Goal: Task Accomplishment & Management: Manage account settings

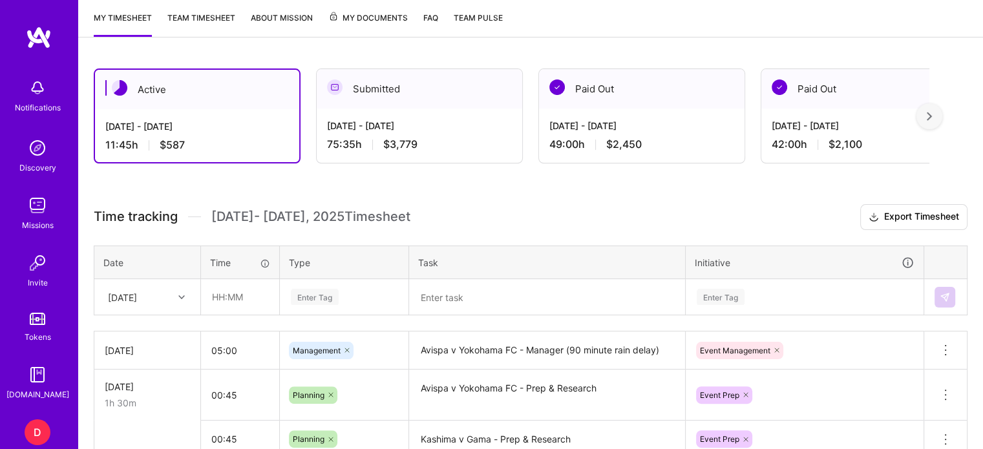
scroll to position [244, 0]
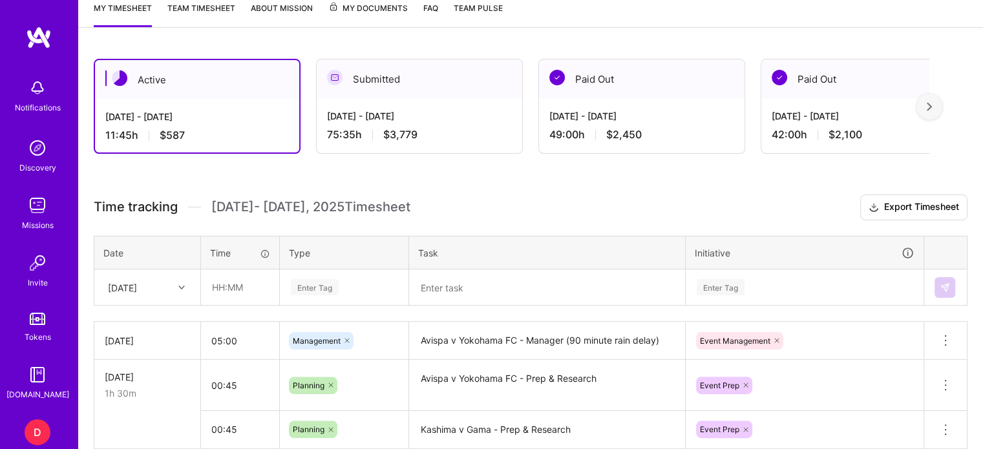
click at [318, 187] on div "Active [DATE] - [DATE] 11:45 h $587 Submitted [DATE] - [DATE] 75:35 h $3,779 Pa…" at bounding box center [530, 314] width 904 height 542
click at [218, 281] on input "text" at bounding box center [240, 287] width 77 height 34
drag, startPoint x: 234, startPoint y: 287, endPoint x: 184, endPoint y: 284, distance: 49.8
click at [184, 284] on tr "[DATE] 0:45 Enter Tag Enter Tag" at bounding box center [530, 287] width 873 height 36
type input "01:00"
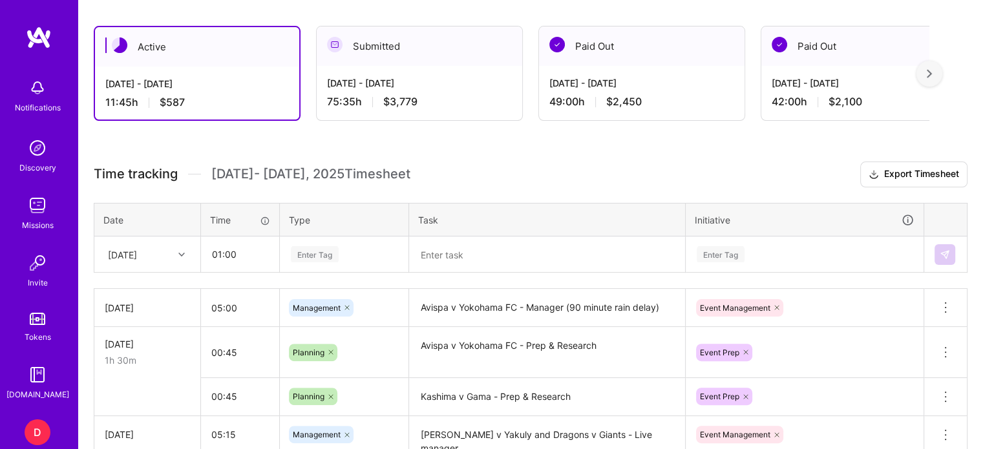
click at [310, 271] on div "Enter Tag" at bounding box center [343, 255] width 127 height 34
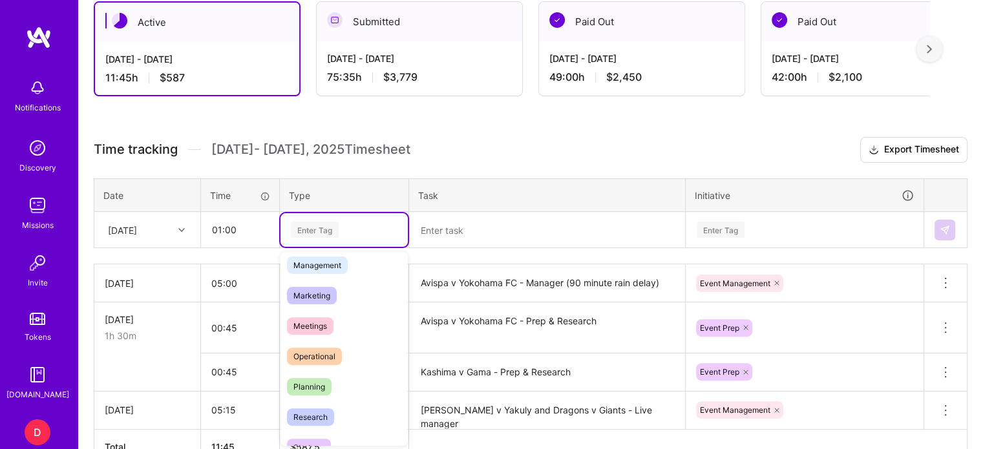
scroll to position [163, 0]
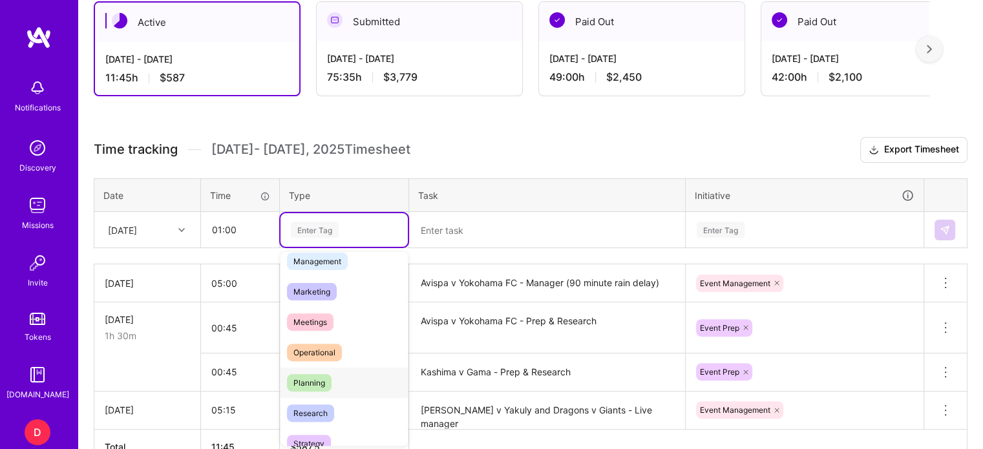
click at [322, 380] on span "Planning" at bounding box center [309, 382] width 45 height 17
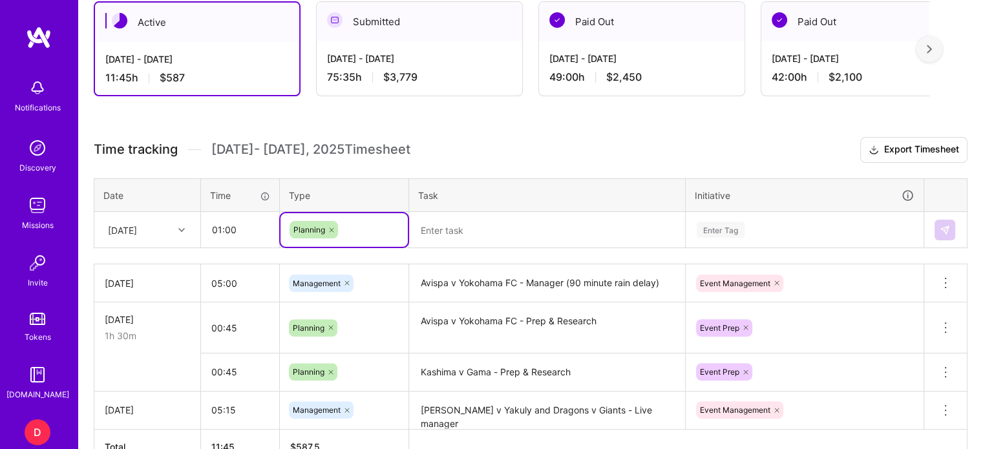
click at [441, 222] on textarea at bounding box center [546, 230] width 273 height 34
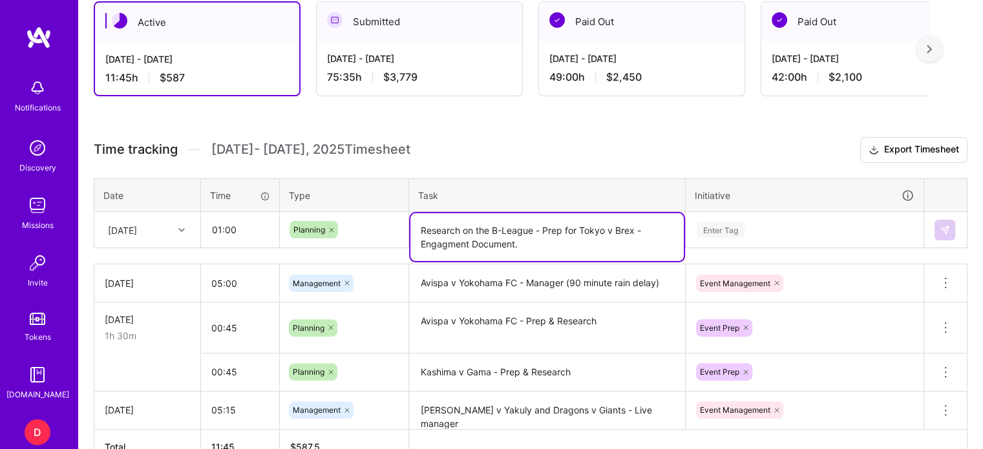
type textarea "Research on the B-League - Prep for Tokyo v Brex - Engagment Document."
click at [727, 224] on div "Enter Tag" at bounding box center [804, 230] width 236 height 34
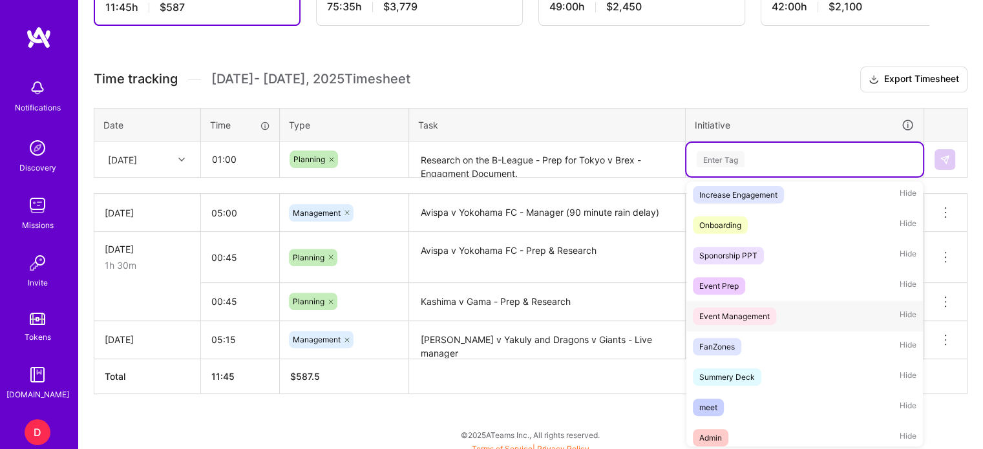
scroll to position [67, 0]
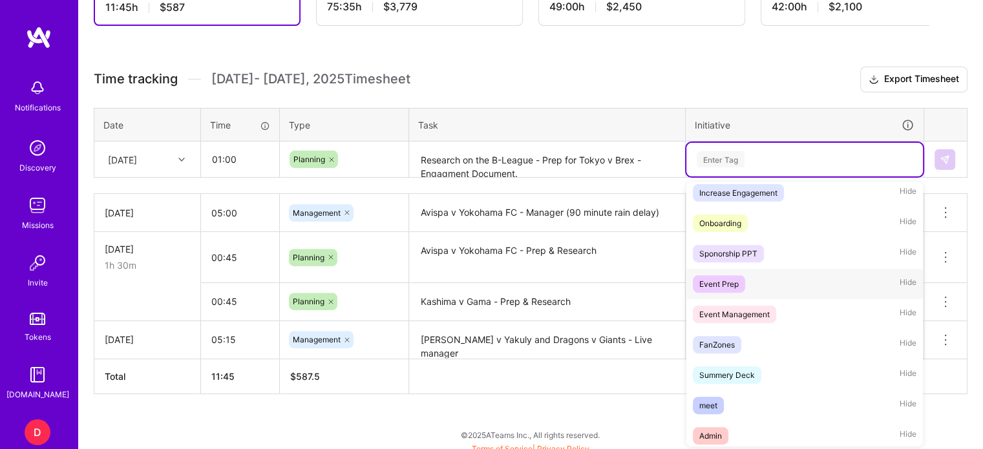
click at [722, 277] on div "Event Prep" at bounding box center [718, 284] width 39 height 14
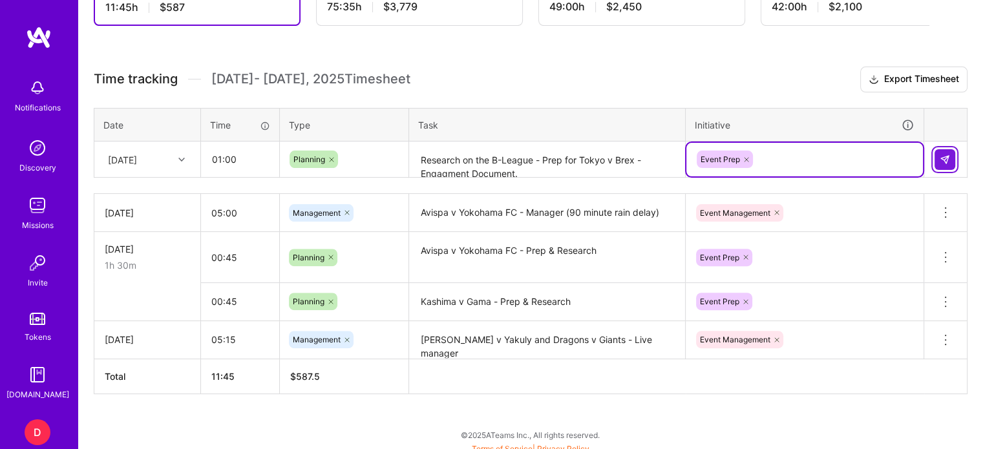
click at [953, 152] on button at bounding box center [944, 159] width 21 height 21
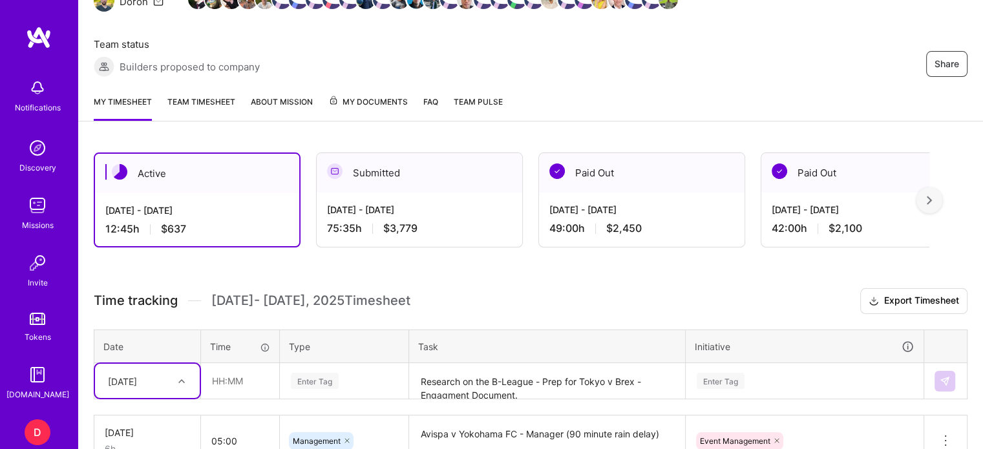
scroll to position [149, 0]
